Goal: Use online tool/utility: Utilize a website feature to perform a specific function

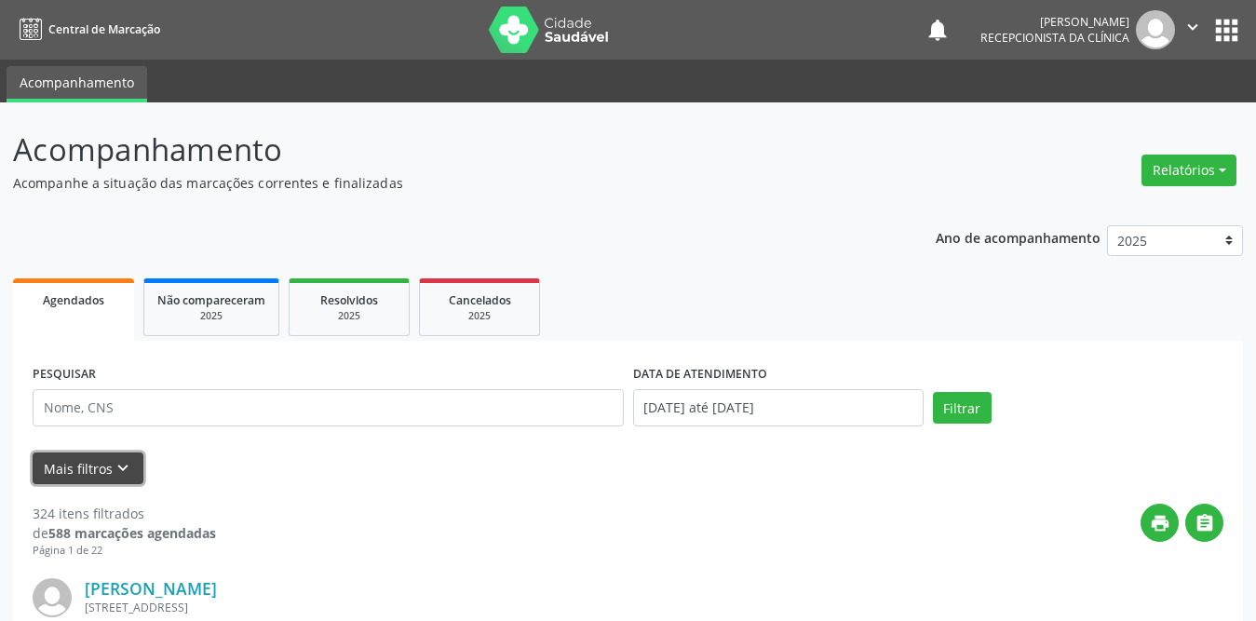
click at [128, 464] on icon "keyboard_arrow_down" at bounding box center [123, 468] width 20 height 20
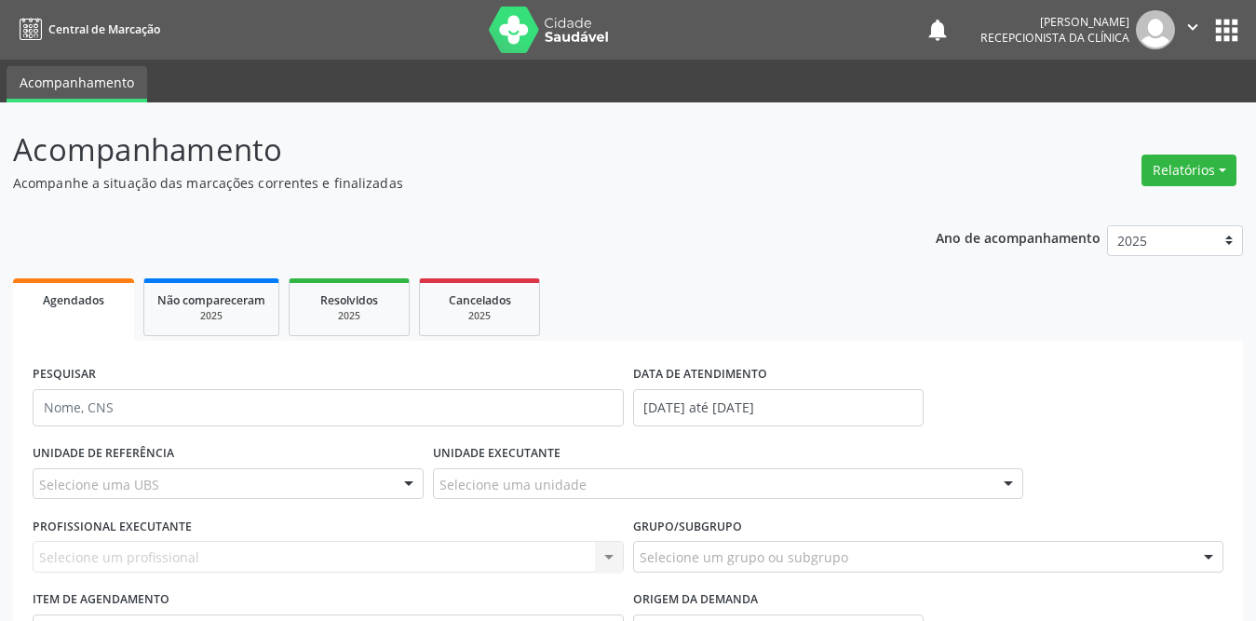
scroll to position [279, 0]
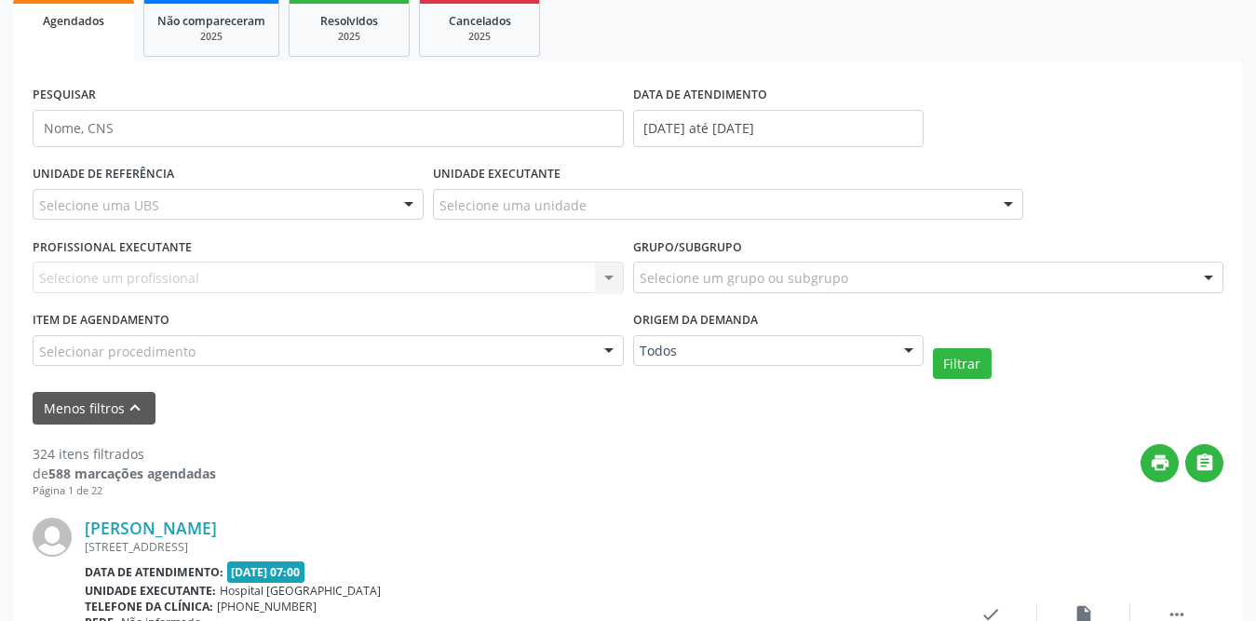
click at [247, 197] on div "Selecione uma UBS" at bounding box center [228, 205] width 391 height 32
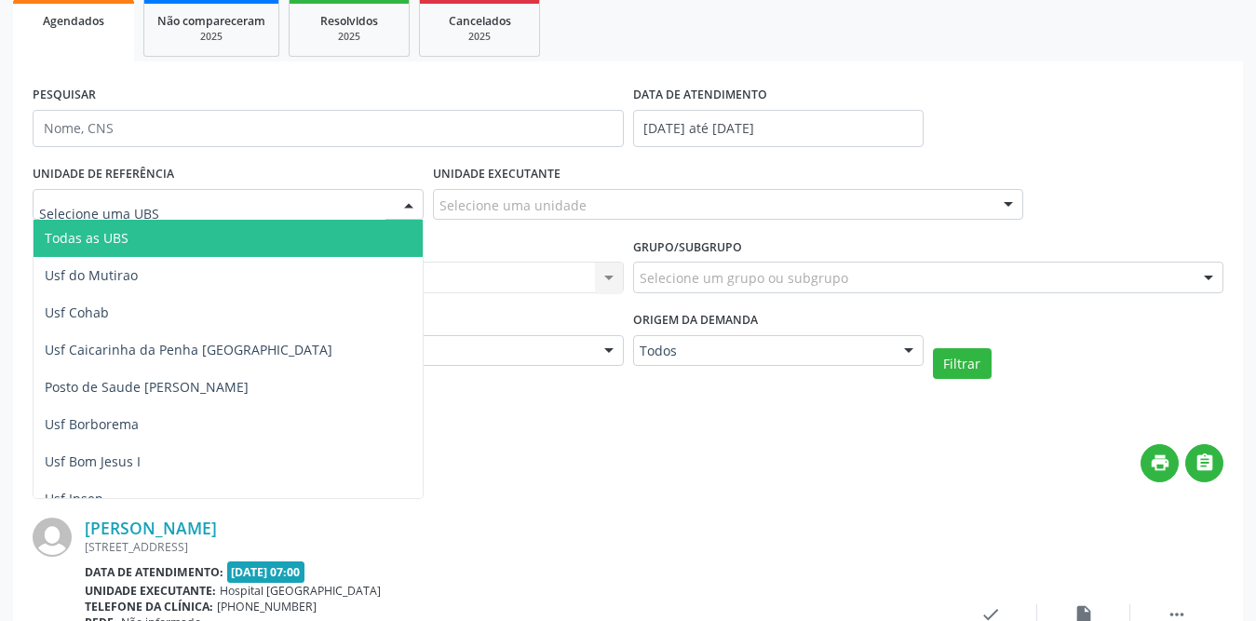
click at [172, 254] on span "Todas as UBS" at bounding box center [262, 238] width 457 height 37
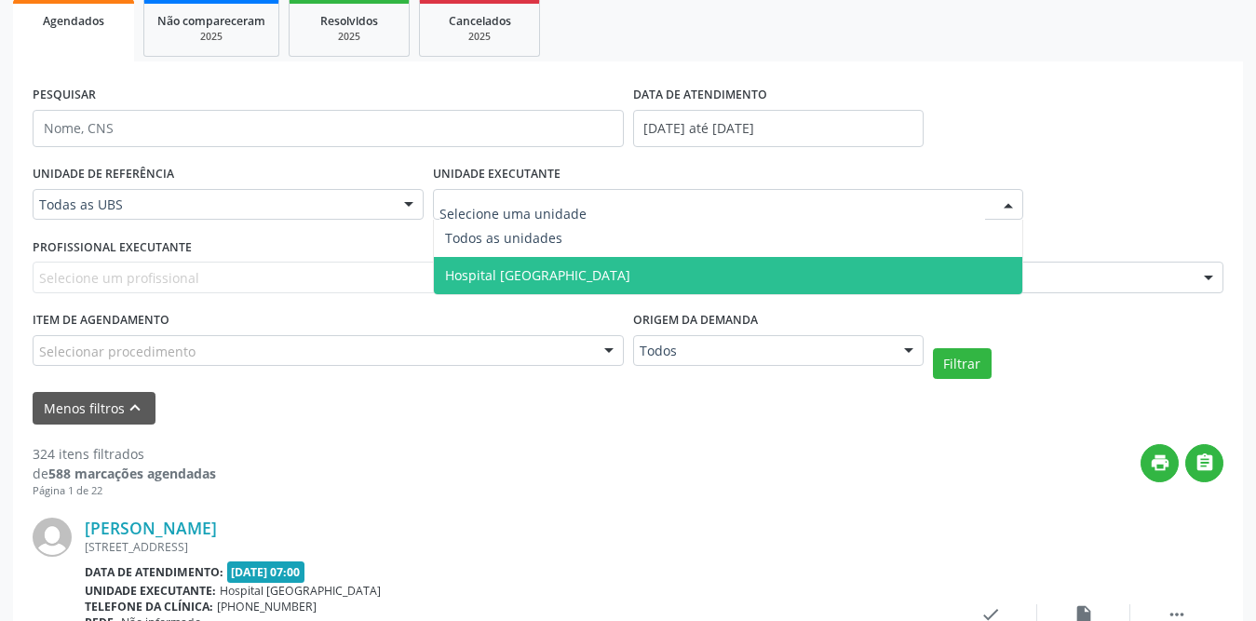
click at [534, 278] on span "Hospital [GEOGRAPHIC_DATA]" at bounding box center [537, 275] width 185 height 18
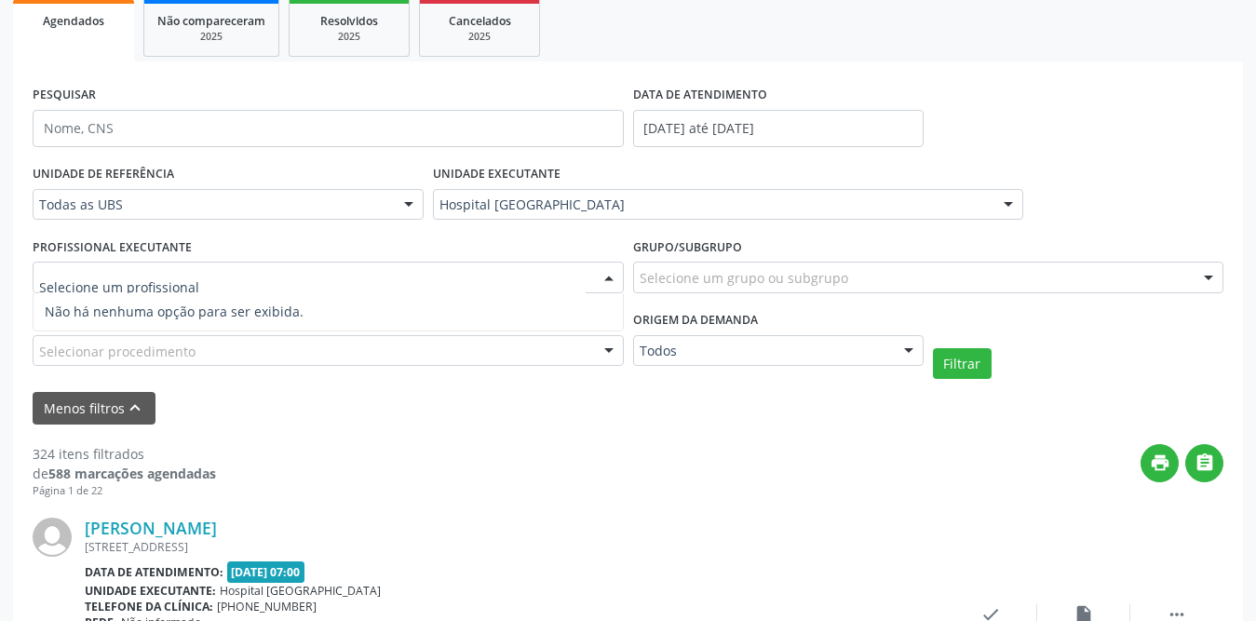
click at [394, 278] on div at bounding box center [328, 278] width 591 height 32
type input "[PERSON_NAME]"
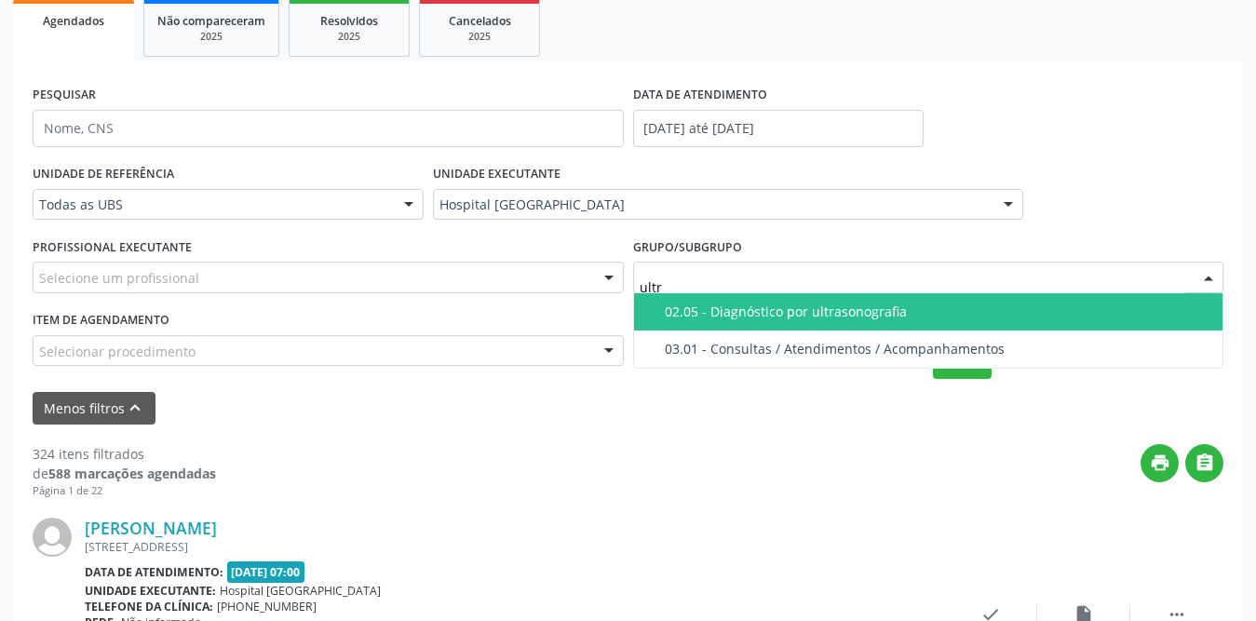
type input "ultra"
click at [795, 316] on div "02.05 - Diagnóstico por ultrasonografia" at bounding box center [939, 312] width 548 height 15
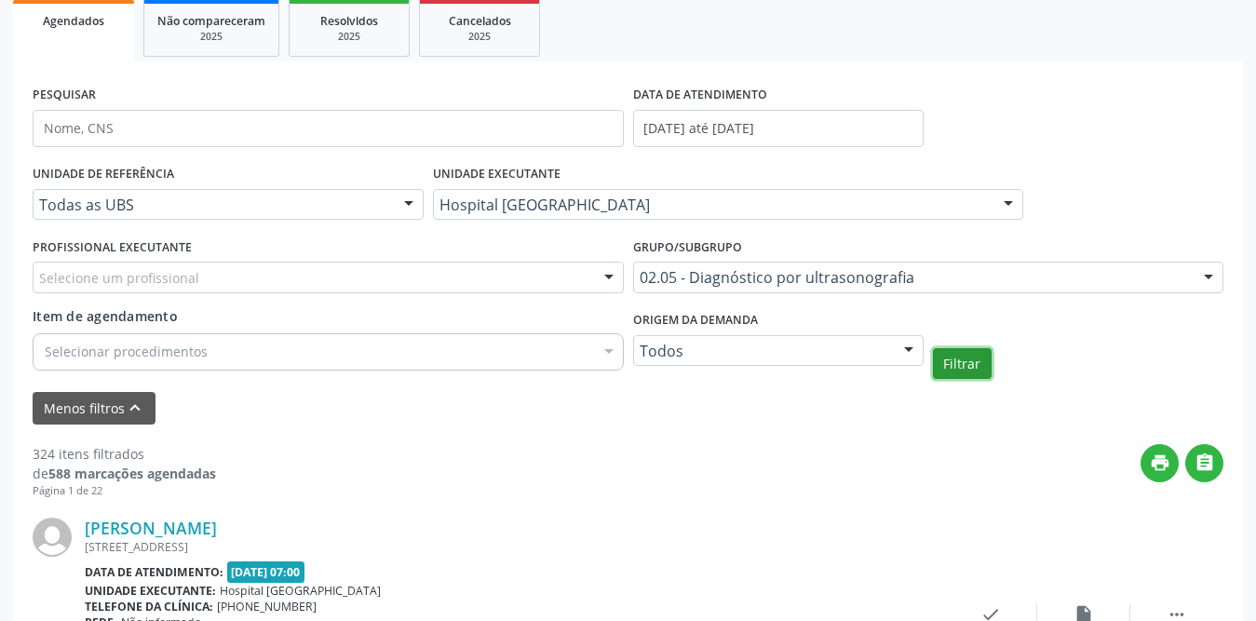
click at [958, 373] on button "Filtrar" at bounding box center [962, 364] width 59 height 32
click at [1151, 462] on icon "print" at bounding box center [1160, 463] width 20 height 20
click at [275, 278] on div "Selecione um profissional" at bounding box center [328, 278] width 591 height 32
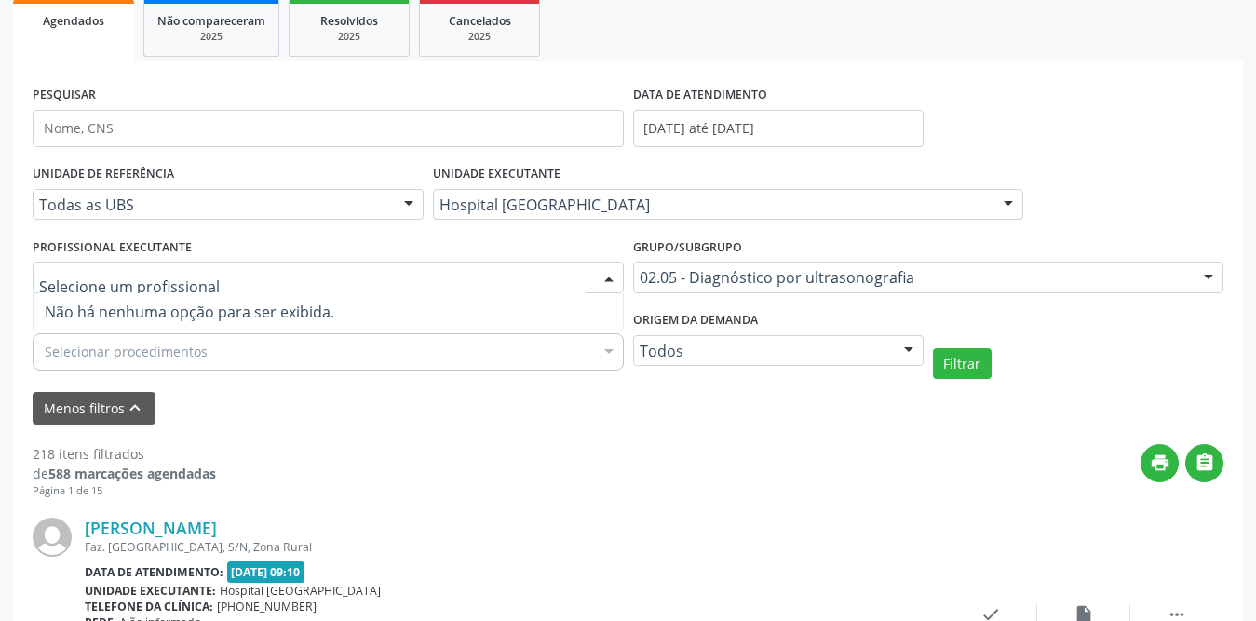
click at [275, 278] on input "text" at bounding box center [312, 286] width 547 height 37
